Goal: Task Accomplishment & Management: Complete application form

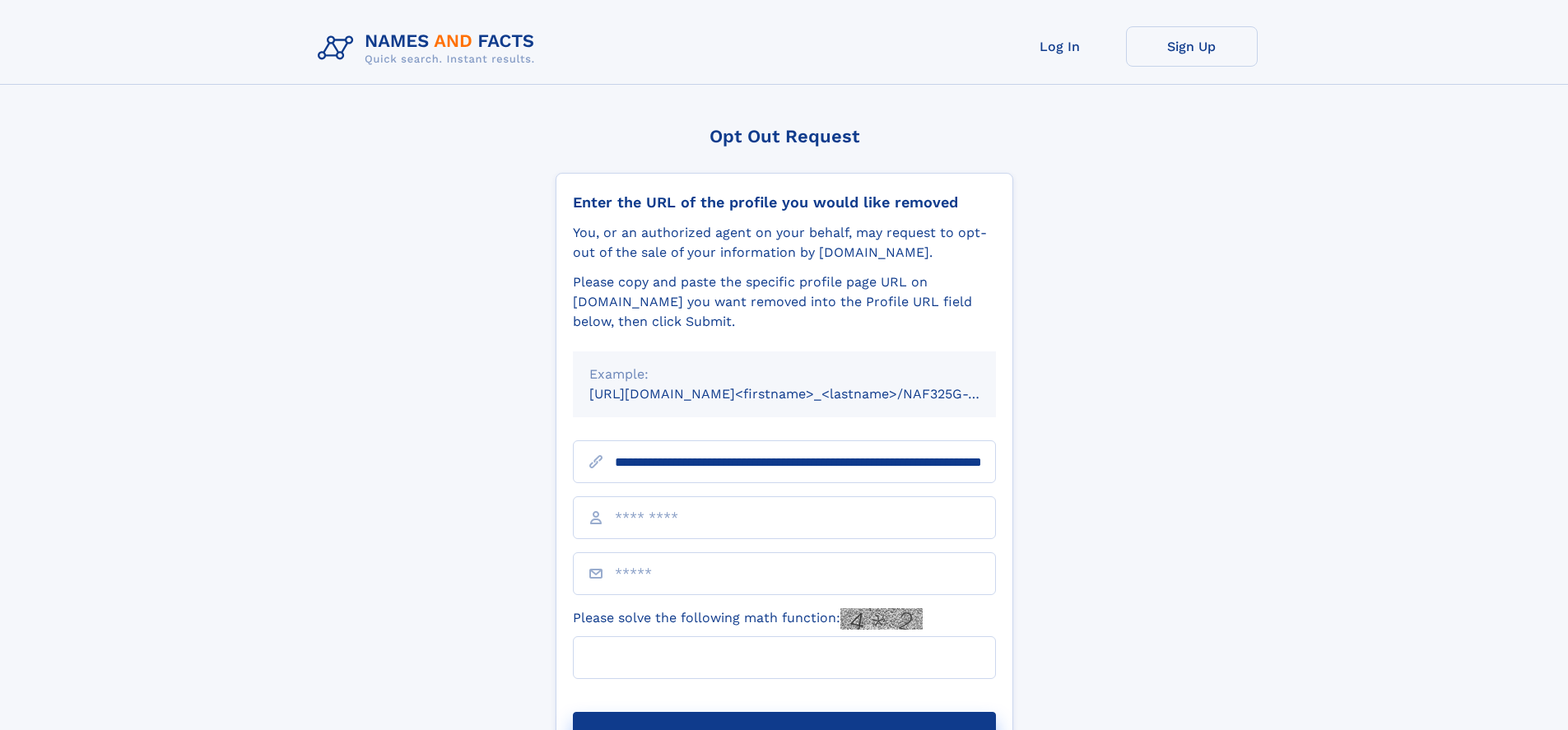
scroll to position [0, 175]
type input "**********"
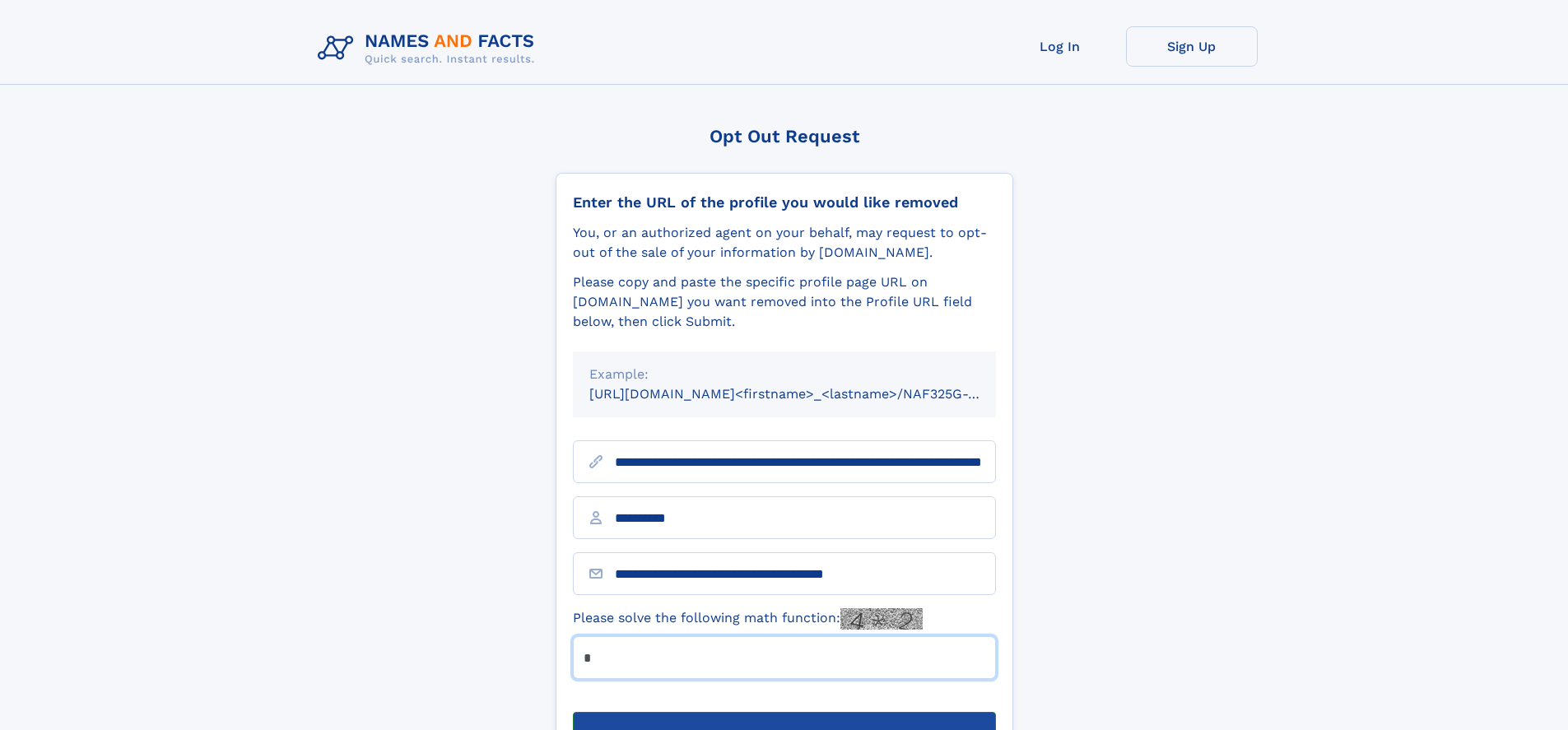
type input "*"
click at [784, 712] on button "Submit Opt Out Request" at bounding box center [784, 738] width 423 height 53
